Goal: Task Accomplishment & Management: Complete application form

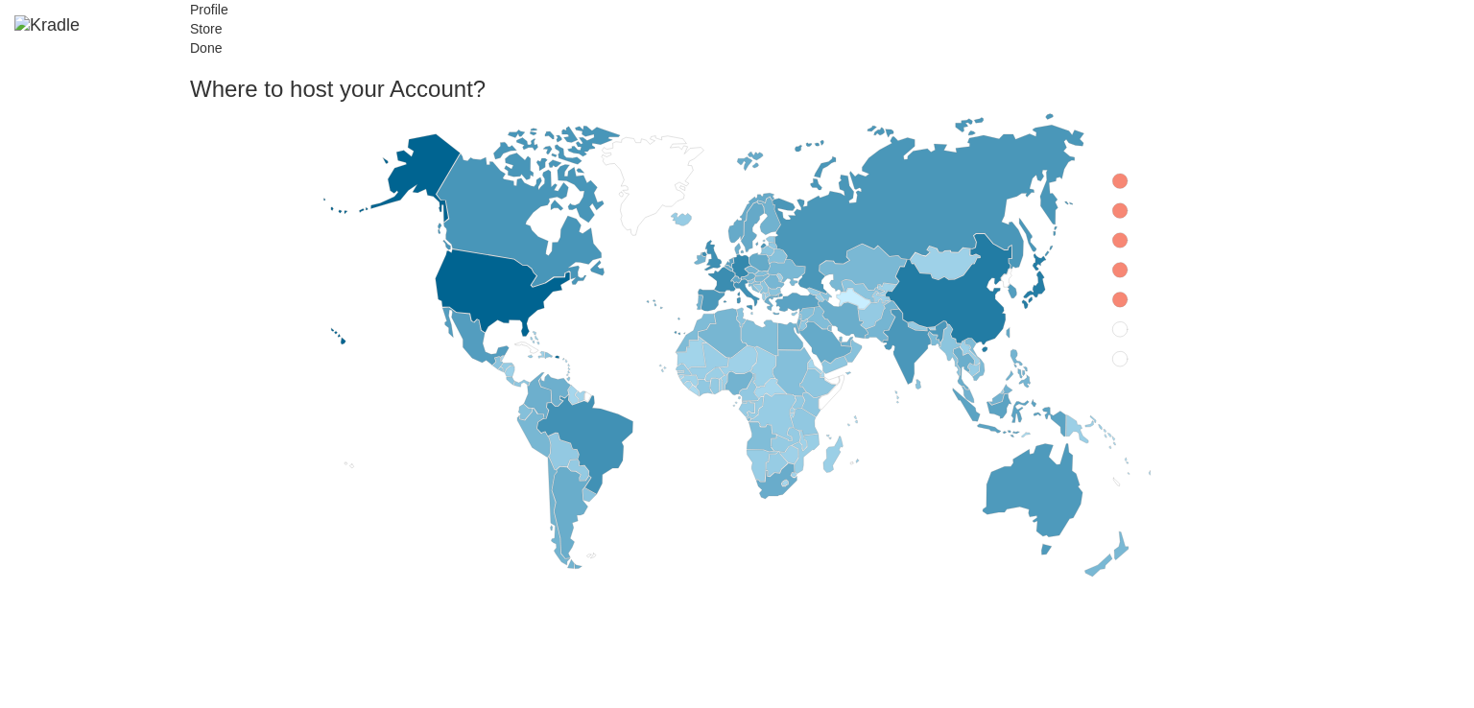
click at [983, 519] on icon at bounding box center [1033, 499] width 100 height 111
click at [1113, 189] on icon at bounding box center [1120, 181] width 15 height 15
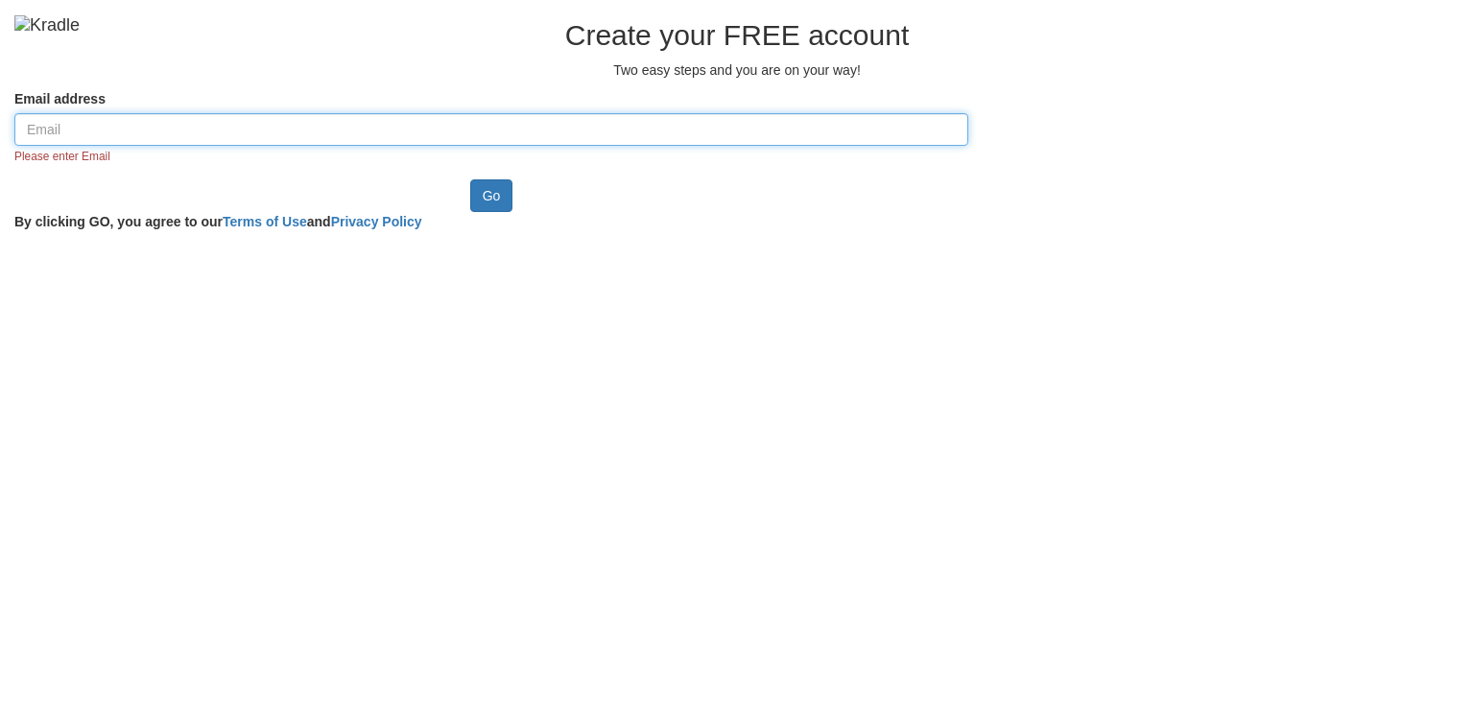
paste input "[EMAIL_ADDRESS][DOMAIN_NAME]"
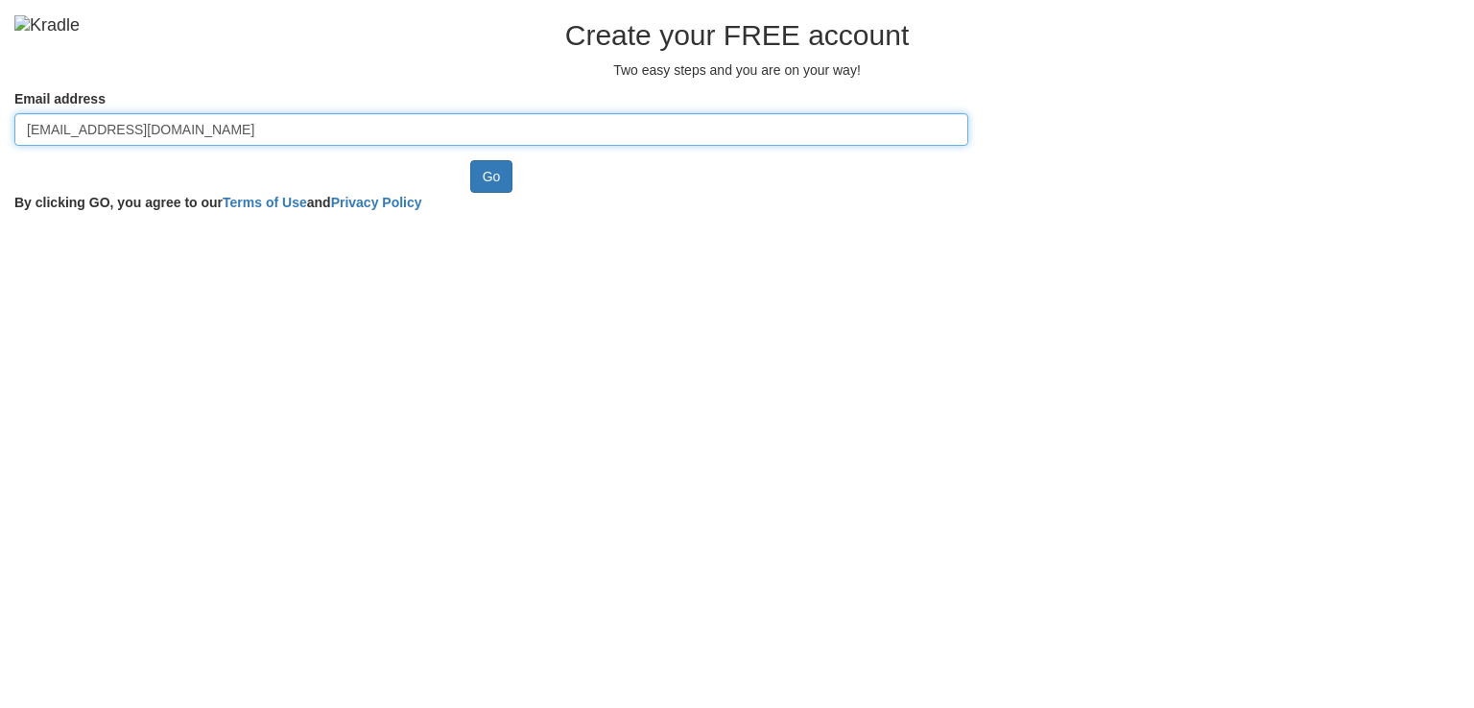
type input "[EMAIL_ADDRESS][DOMAIN_NAME]"
click at [470, 160] on input "Go" at bounding box center [491, 176] width 43 height 33
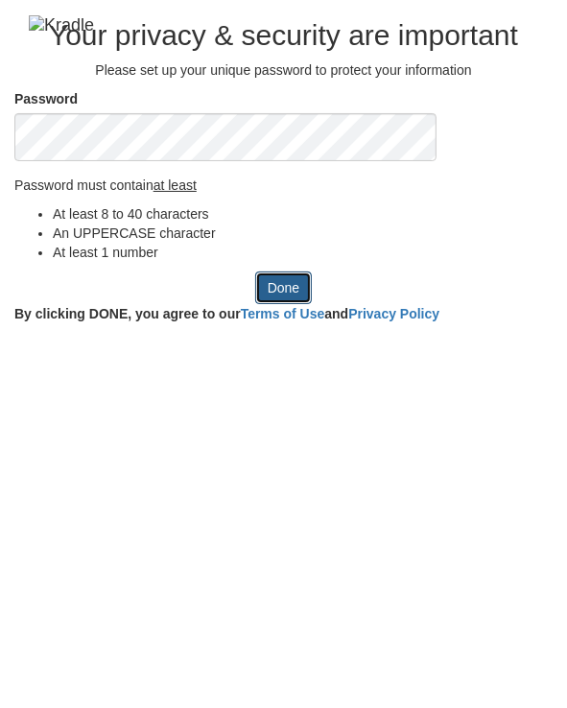
click at [312, 304] on input "Done" at bounding box center [283, 288] width 57 height 33
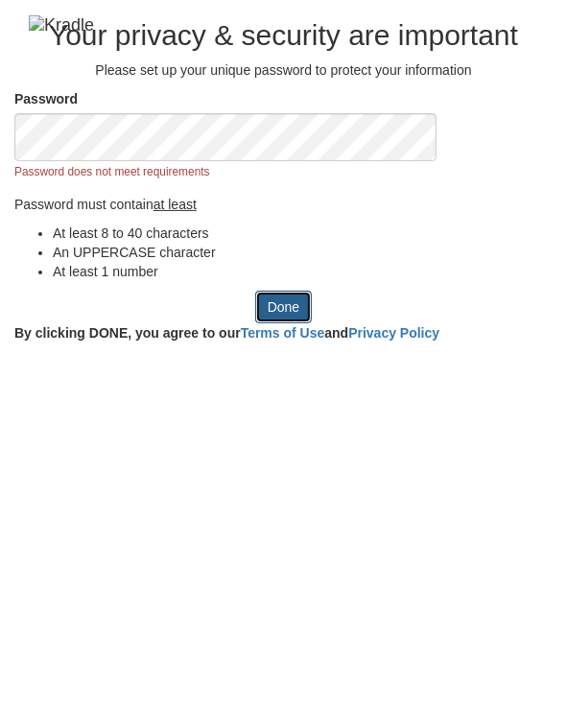
click at [266, 323] on input "Done" at bounding box center [283, 307] width 57 height 33
click at [312, 323] on input "Done" at bounding box center [283, 307] width 57 height 33
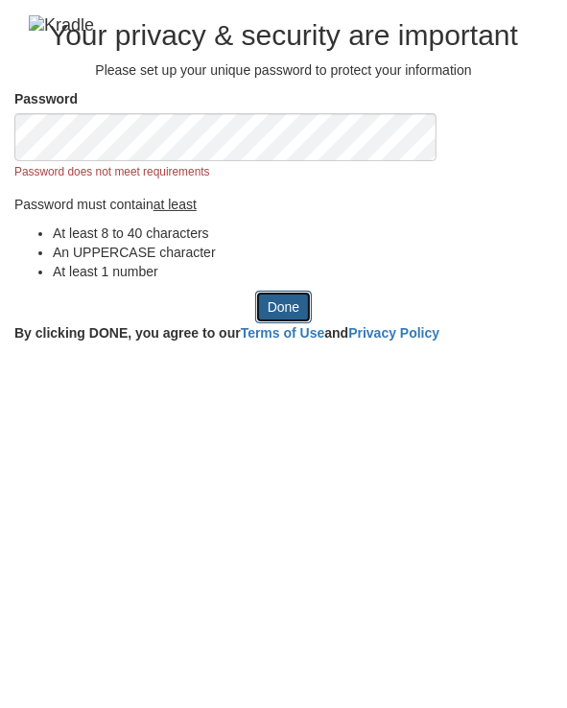
click at [312, 323] on input "Done" at bounding box center [283, 307] width 57 height 33
